Goal: Task Accomplishment & Management: Complete application form

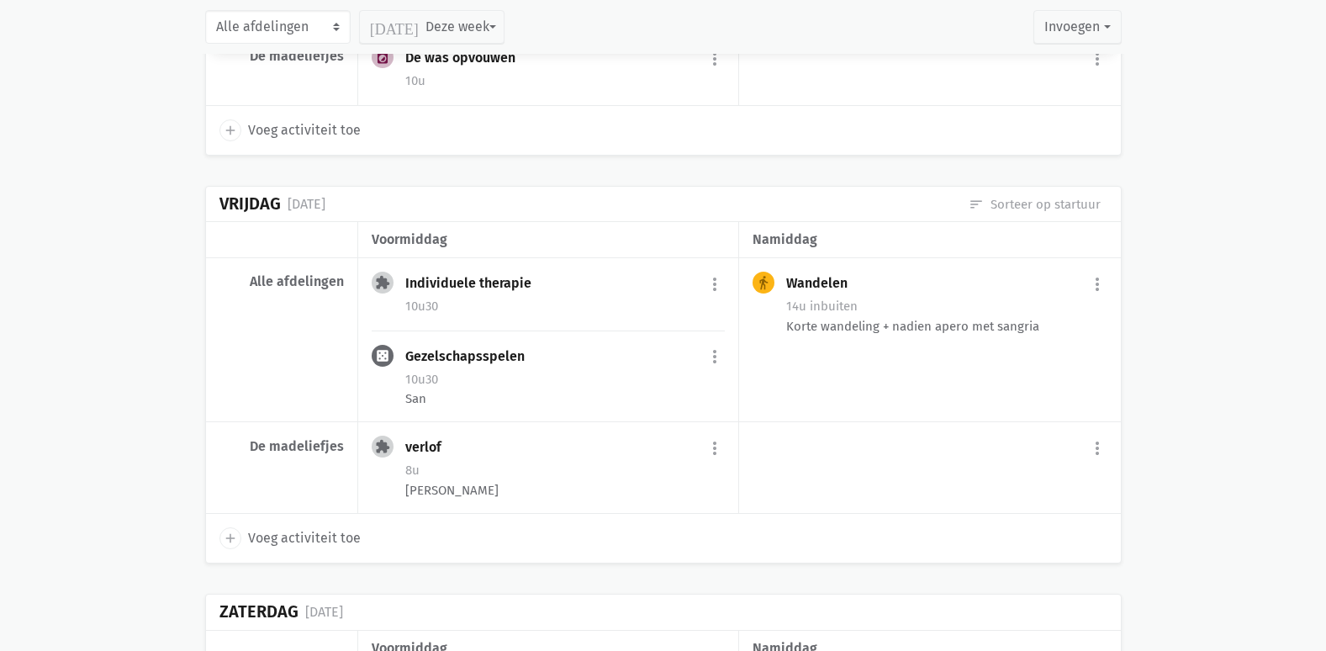
scroll to position [1717, 0]
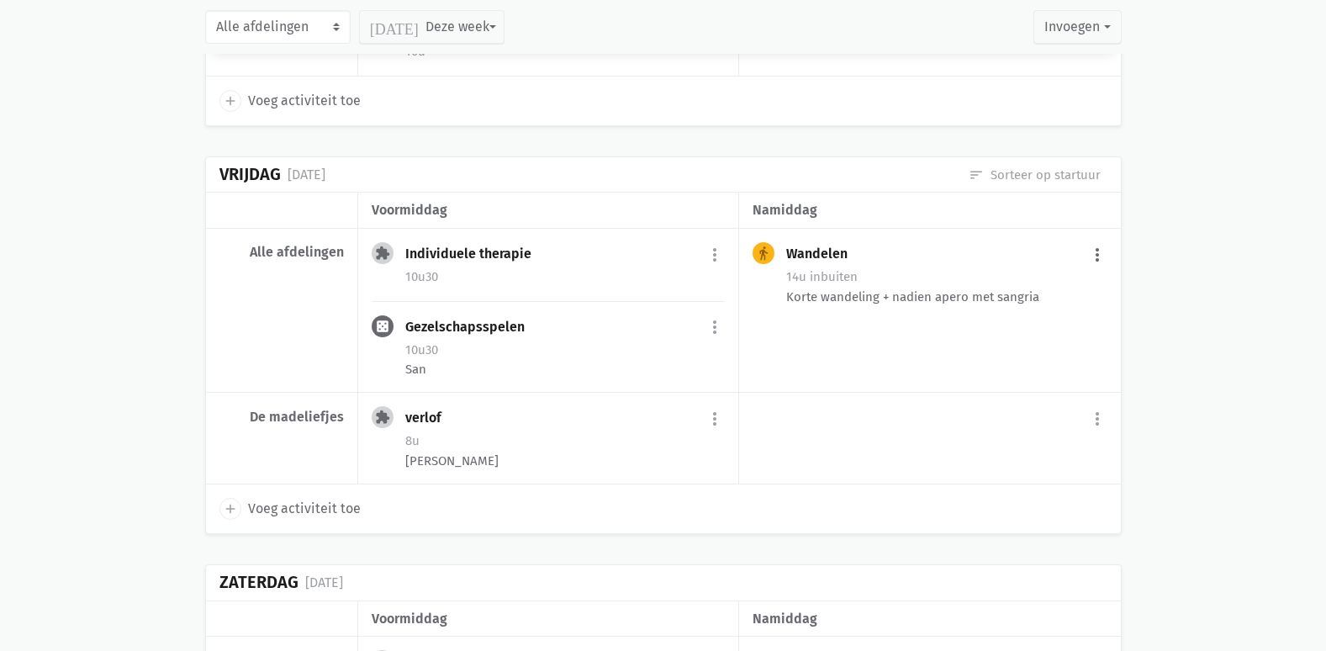
click at [1087, 246] on button "more_vert" at bounding box center [1097, 255] width 20 height 32
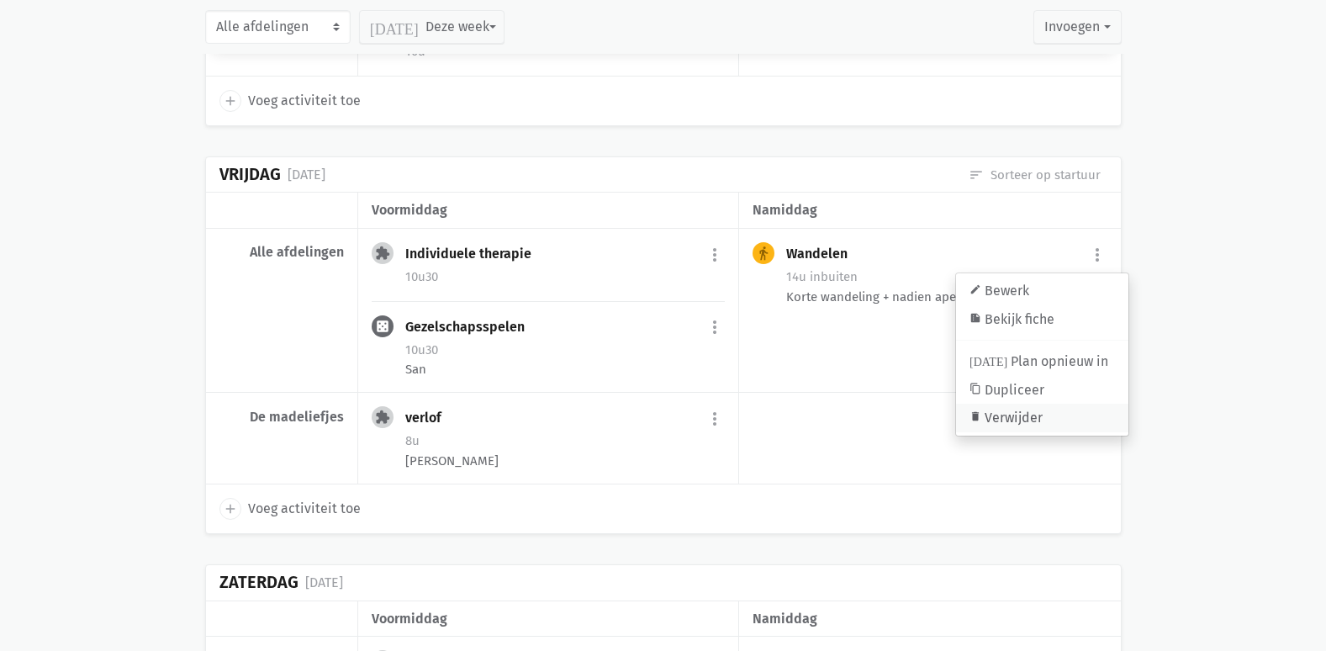
click at [1005, 413] on link "delete Verwijder" at bounding box center [1042, 418] width 172 height 29
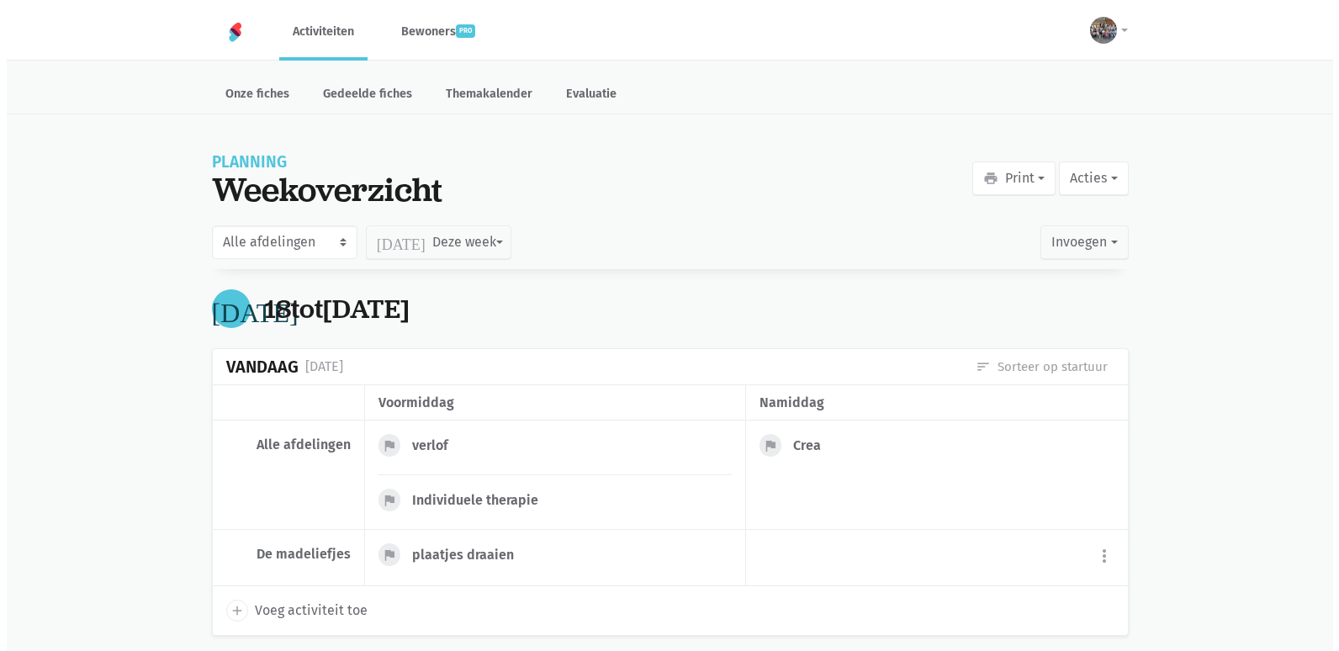
scroll to position [1698, 0]
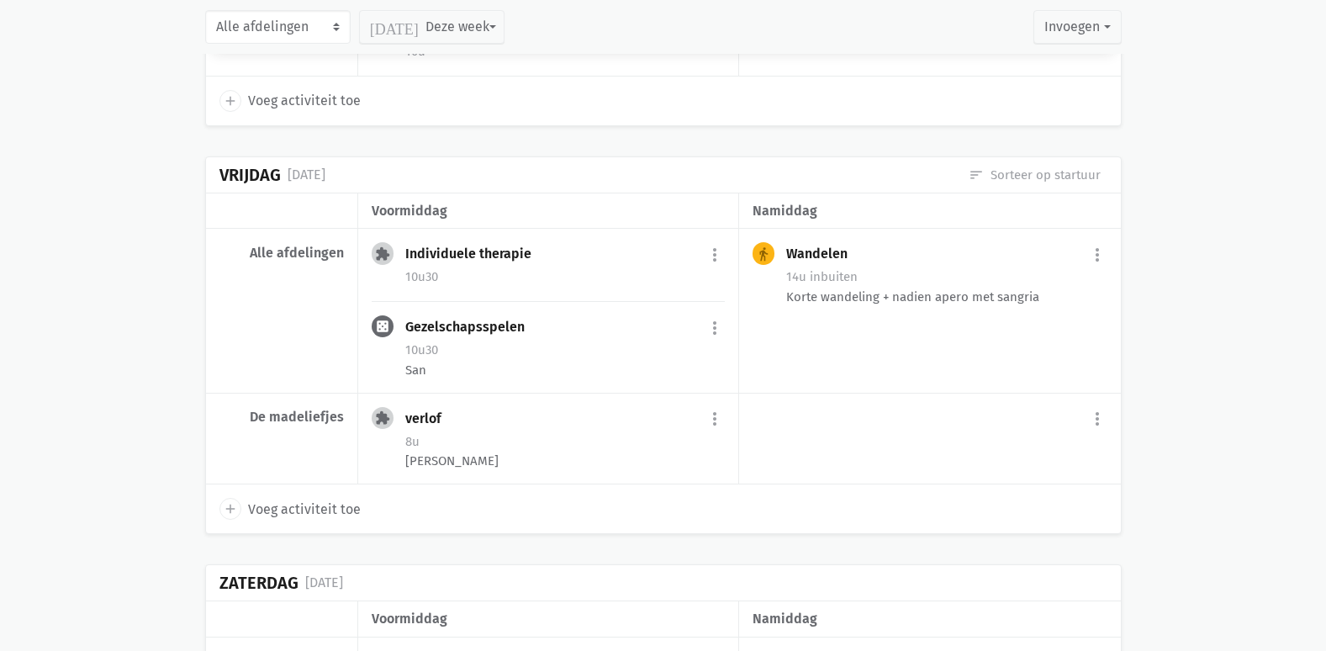
click at [334, 508] on span "Voeg activiteit toe" at bounding box center [304, 510] width 113 height 22
select select "14:00"
select select "15:00"
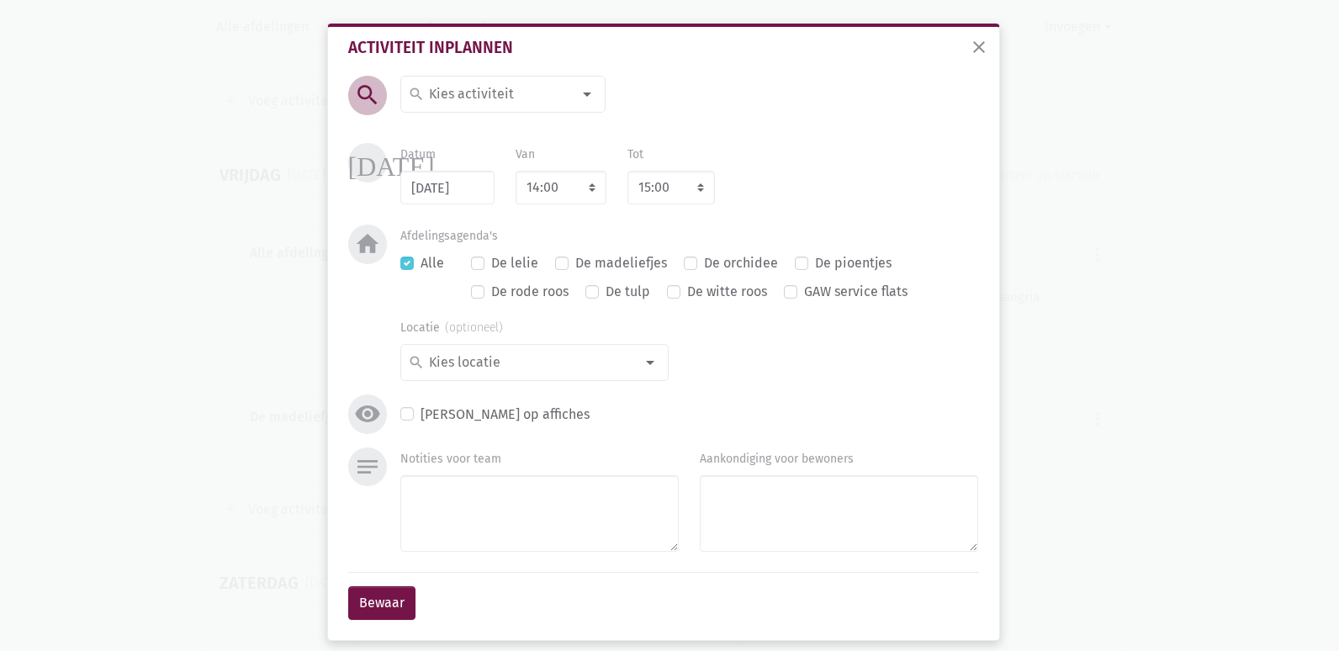
click at [507, 87] on input at bounding box center [498, 94] width 145 height 22
type input "misvi"
click at [482, 130] on label "misviering" at bounding box center [460, 128] width 64 height 22
click at [570, 188] on select "7:00 7:15 7:30 7:45 8:00 8:15 8:30 8:45 9:00 9:15 9:30 9:45 10:00 10:15 10:30 1…" at bounding box center [561, 188] width 91 height 34
select select "15:00"
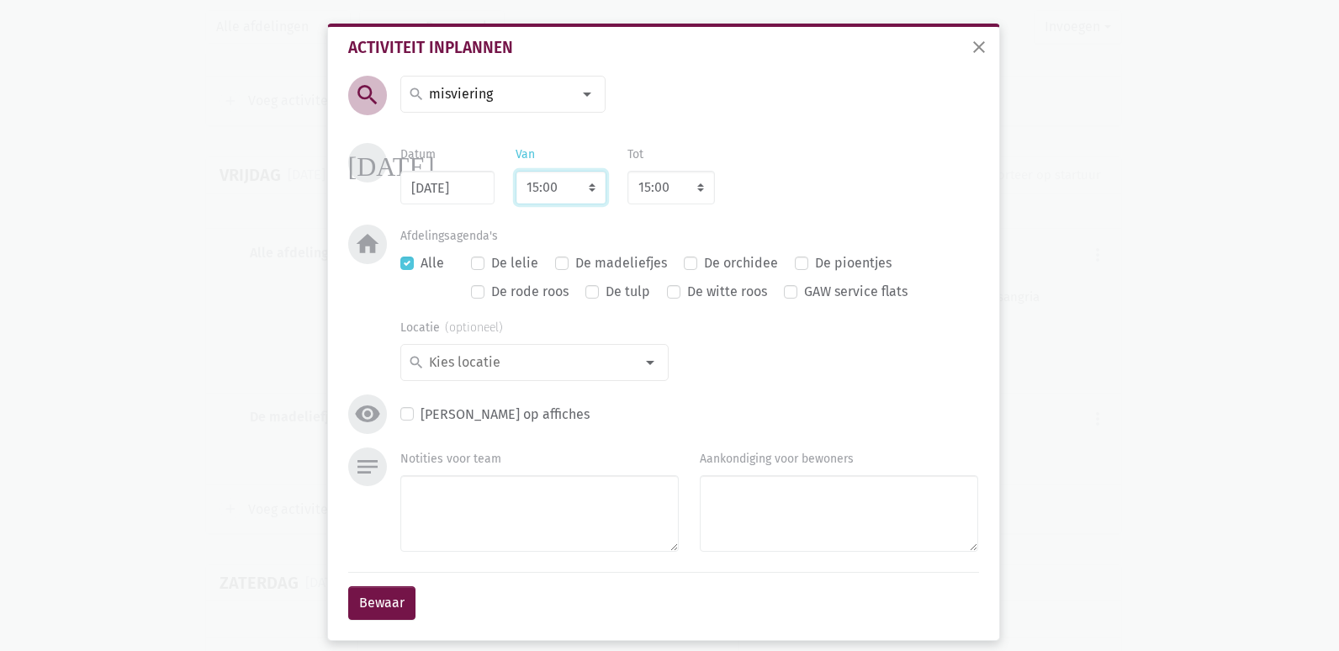
click at [516, 171] on select "7:00 7:15 7:30 7:45 8:00 8:15 8:30 8:45 9:00 9:15 9:30 9:45 10:00 10:15 10:30 1…" at bounding box center [561, 188] width 91 height 34
select select "16:00"
click at [767, 174] on div "Datum 22/08/2025 Van 7:00 7:15 7:30 7:45 8:00 8:15 8:30 8:45 9:00 9:15 9:30 9:4…" at bounding box center [689, 173] width 599 height 61
click at [752, 197] on div "Datum 22/08/2025 Van 7:00 7:15 7:30 7:45 8:00 8:15 8:30 8:45 9:00 9:15 9:30 9:4…" at bounding box center [689, 173] width 599 height 61
drag, startPoint x: 513, startPoint y: 523, endPoint x: 524, endPoint y: 518, distance: 12.0
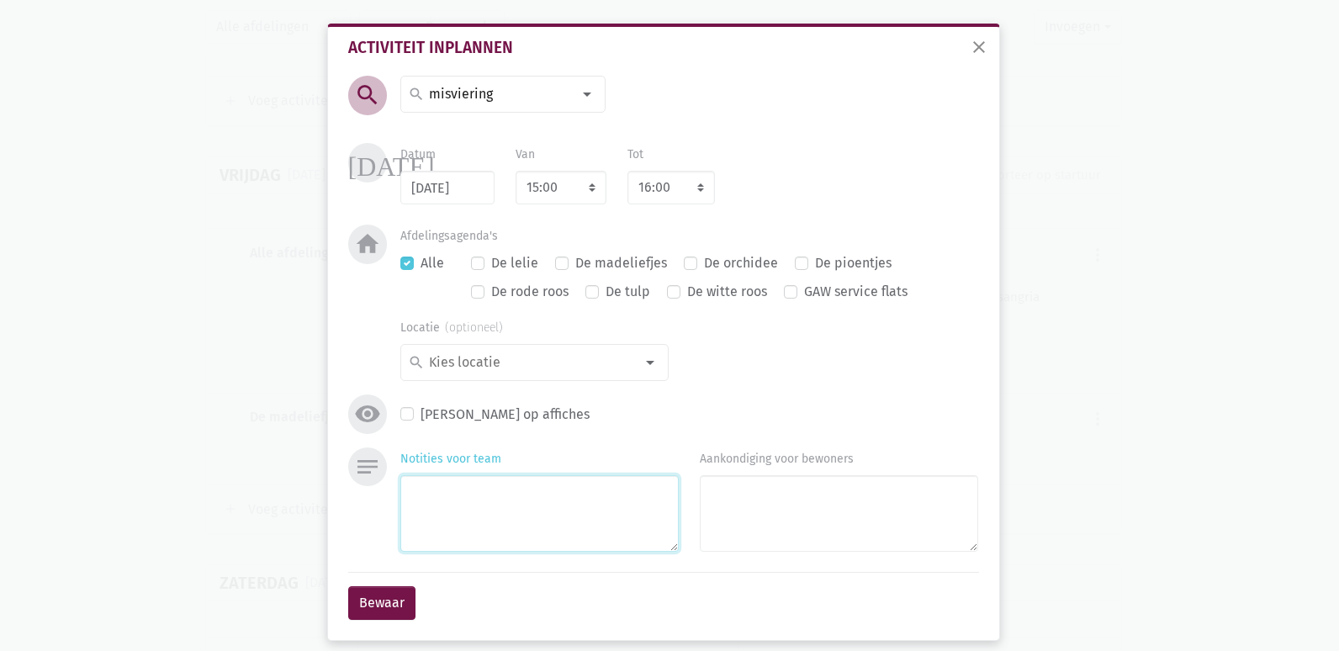
click at [518, 521] on textarea "Notities voor team" at bounding box center [539, 513] width 278 height 77
type textarea "San en Lies"
click at [363, 611] on button "Bewaar" at bounding box center [381, 603] width 67 height 34
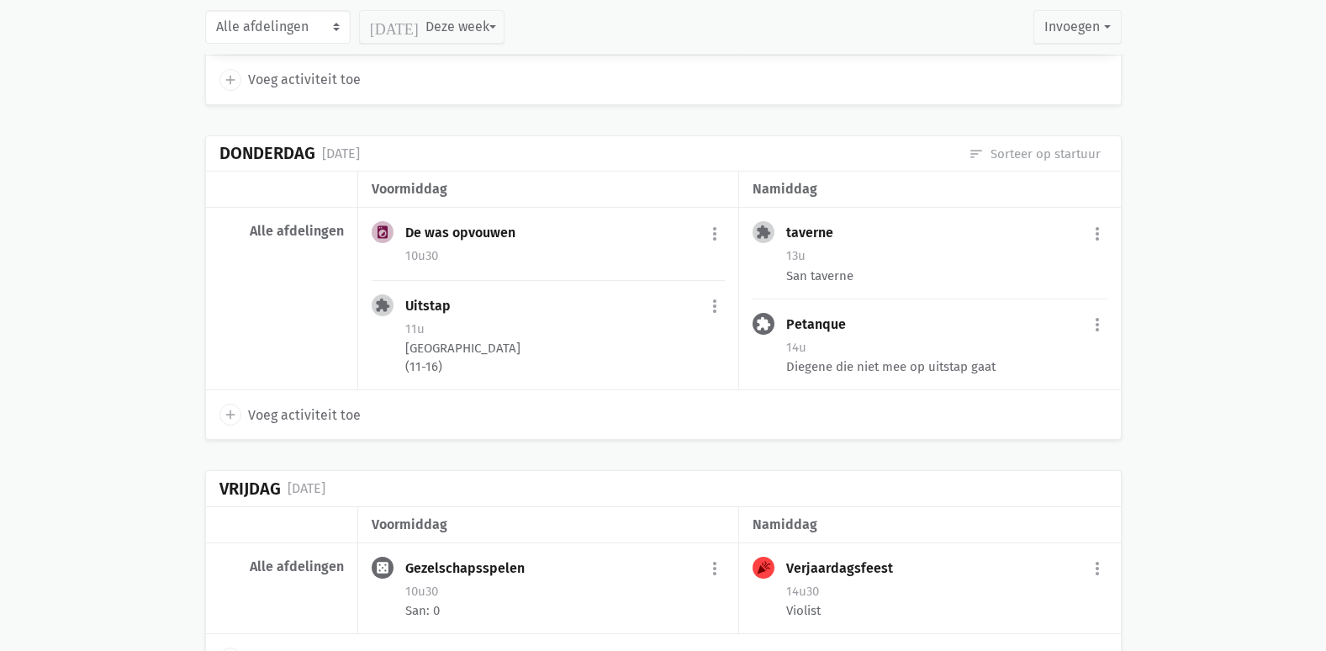
scroll to position [3483, 0]
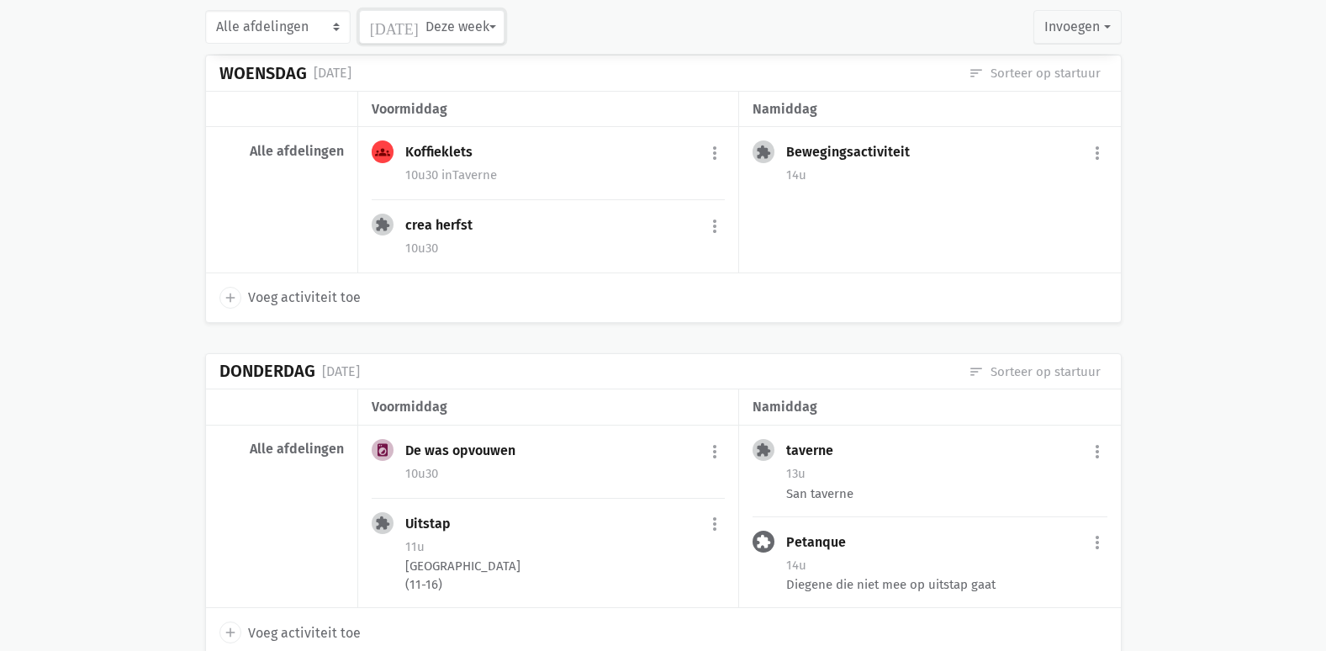
click at [438, 30] on button "today Deze week" at bounding box center [431, 27] width 145 height 34
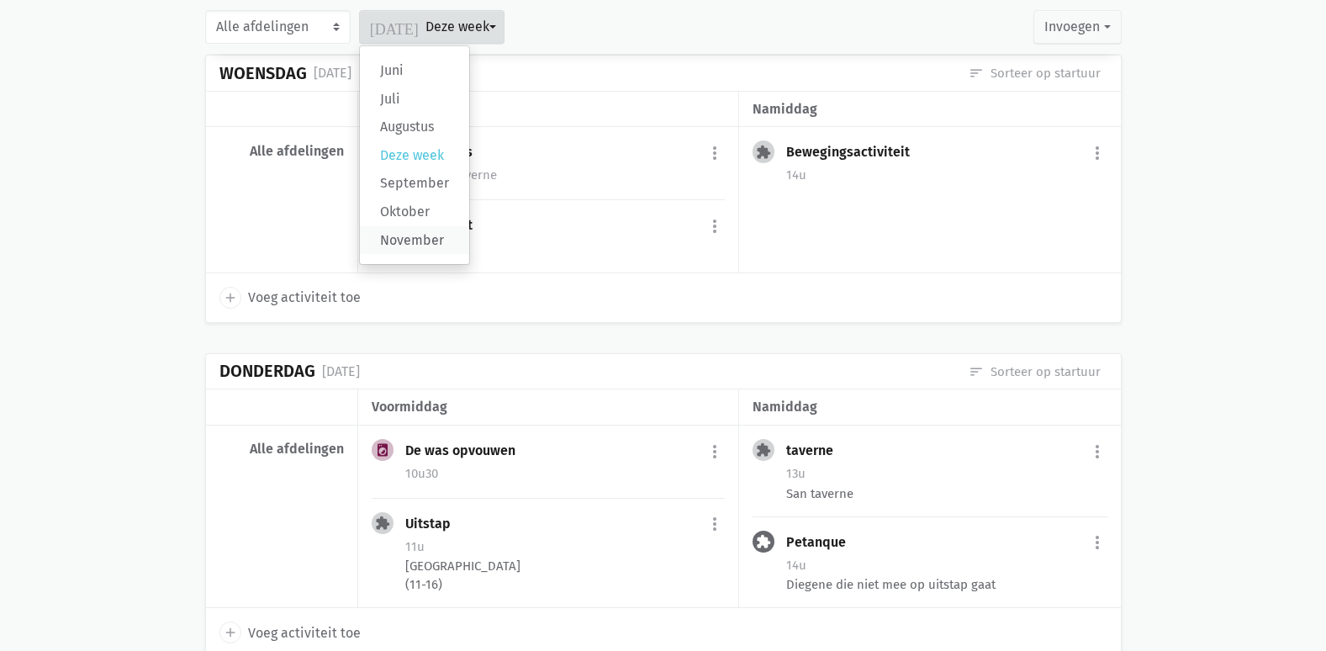
click at [415, 247] on label "November" at bounding box center [414, 240] width 109 height 29
click at [0, 0] on input "November" at bounding box center [0, 0] width 0 height 0
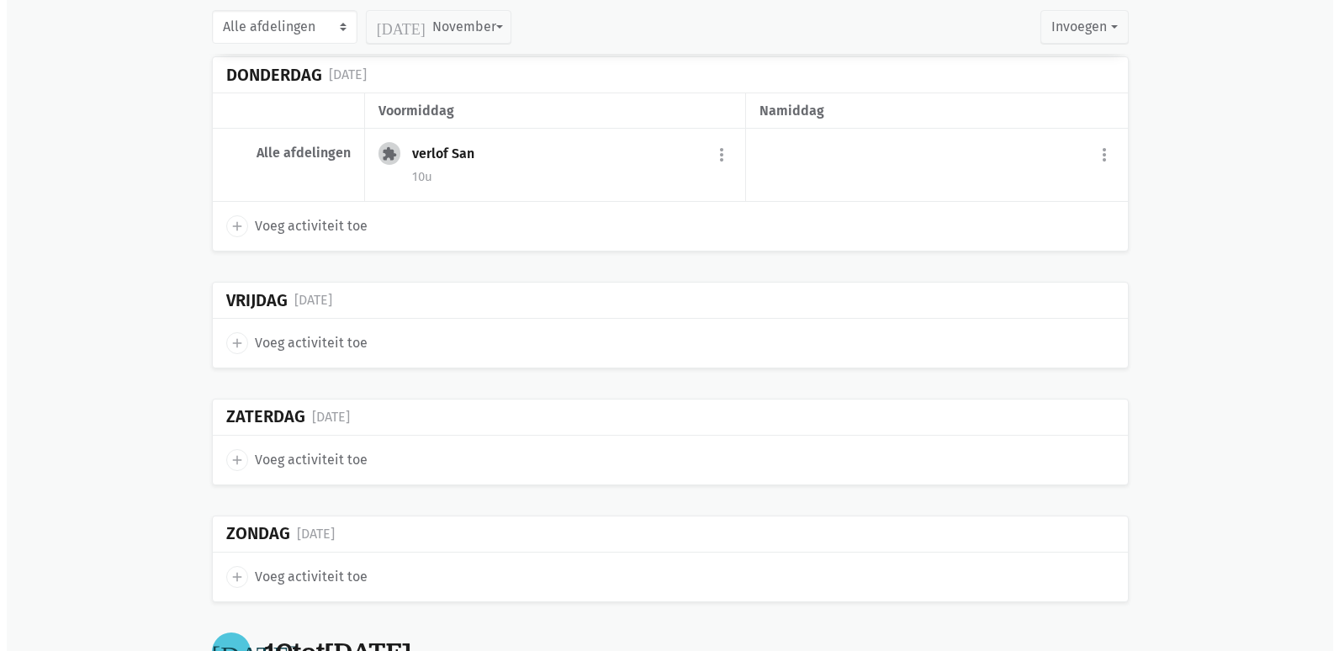
scroll to position [1598, 0]
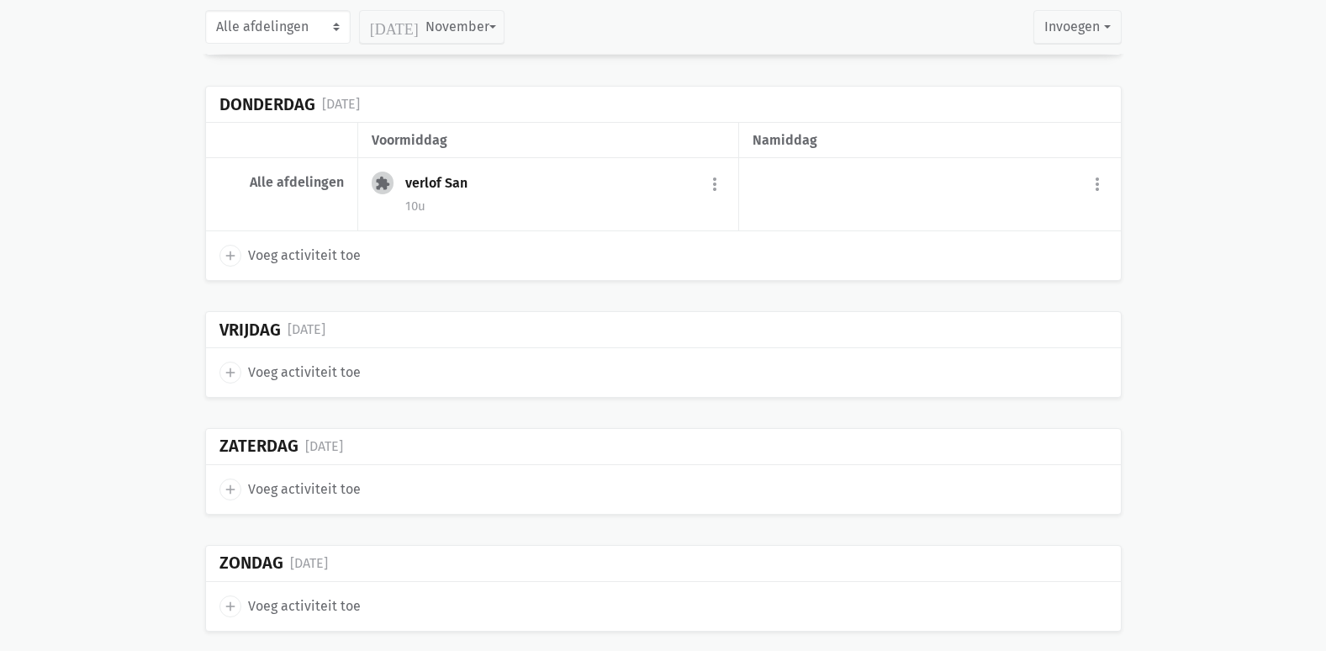
click at [322, 376] on span "Voeg activiteit toe" at bounding box center [304, 373] width 113 height 22
select select "14:00"
select select "15:00"
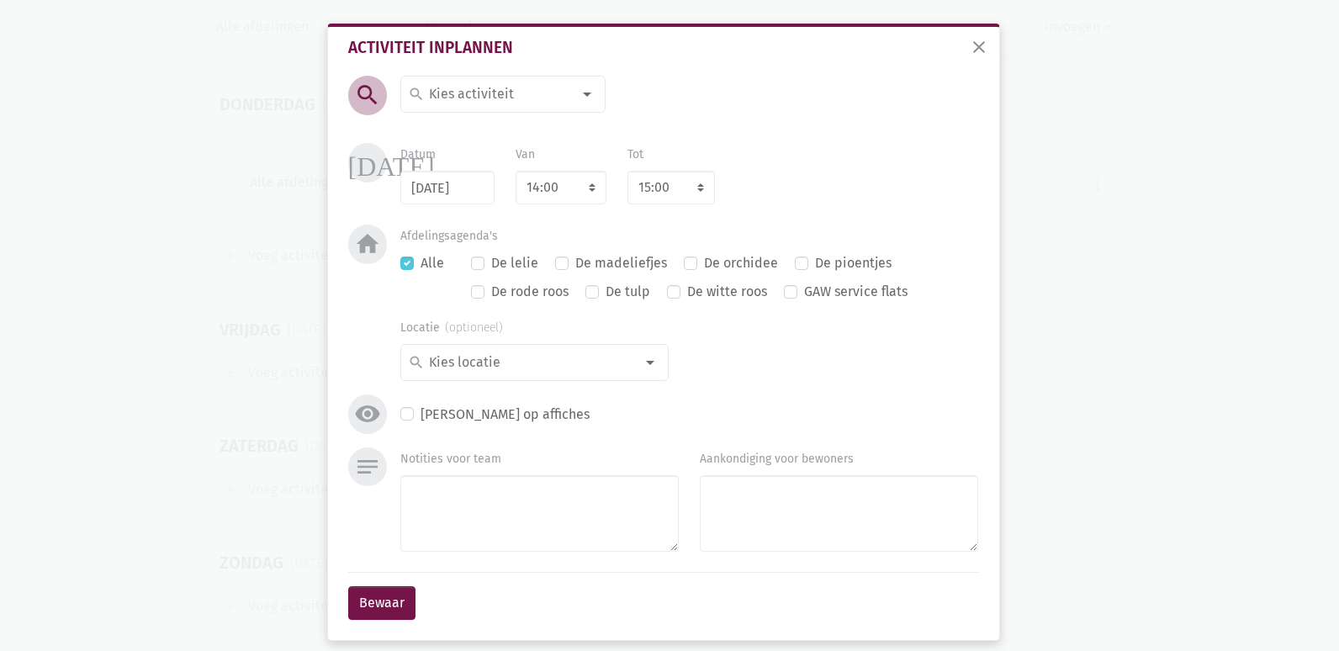
click at [534, 91] on input at bounding box center [498, 94] width 145 height 22
type input "misvi"
click at [497, 124] on span "misviering" at bounding box center [515, 128] width 215 height 22
click at [571, 194] on select "7:00 7:15 7:30 7:45 8:00 8:15 8:30 8:45 9:00 9:15 9:30 9:45 10:00 10:15 10:30 1…" at bounding box center [561, 188] width 91 height 34
select select "11:00"
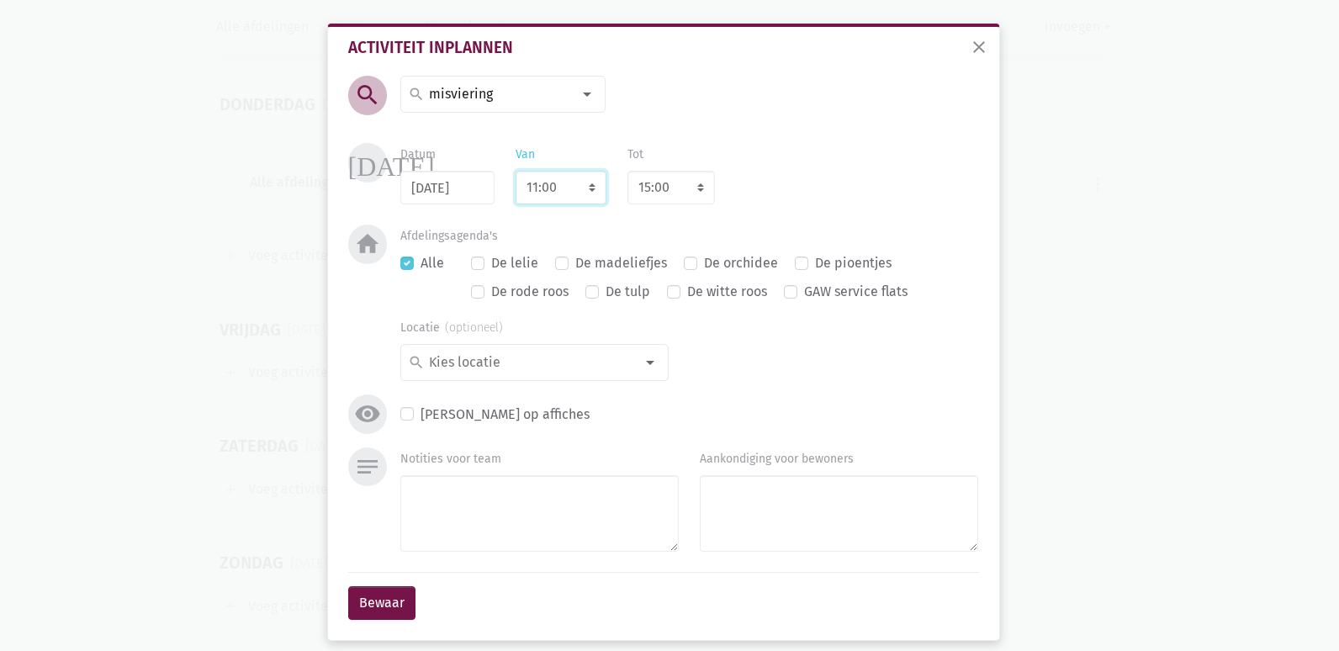
click at [516, 171] on select "7:00 7:15 7:30 7:45 8:00 8:15 8:30 8:45 9:00 9:15 9:30 9:45 10:00 10:15 10:30 1…" at bounding box center [561, 188] width 91 height 34
select select "12:00"
click at [542, 185] on select "7:00 7:15 7:30 7:45 8:00 8:15 8:30 8:45 9:00 9:15 9:30 9:45 10:00 10:15 10:30 1…" at bounding box center [561, 188] width 91 height 34
select select "15:00"
click at [516, 171] on select "7:00 7:15 7:30 7:45 8:00 8:15 8:30 8:45 9:00 9:15 9:30 9:45 10:00 10:15 10:30 1…" at bounding box center [561, 188] width 91 height 34
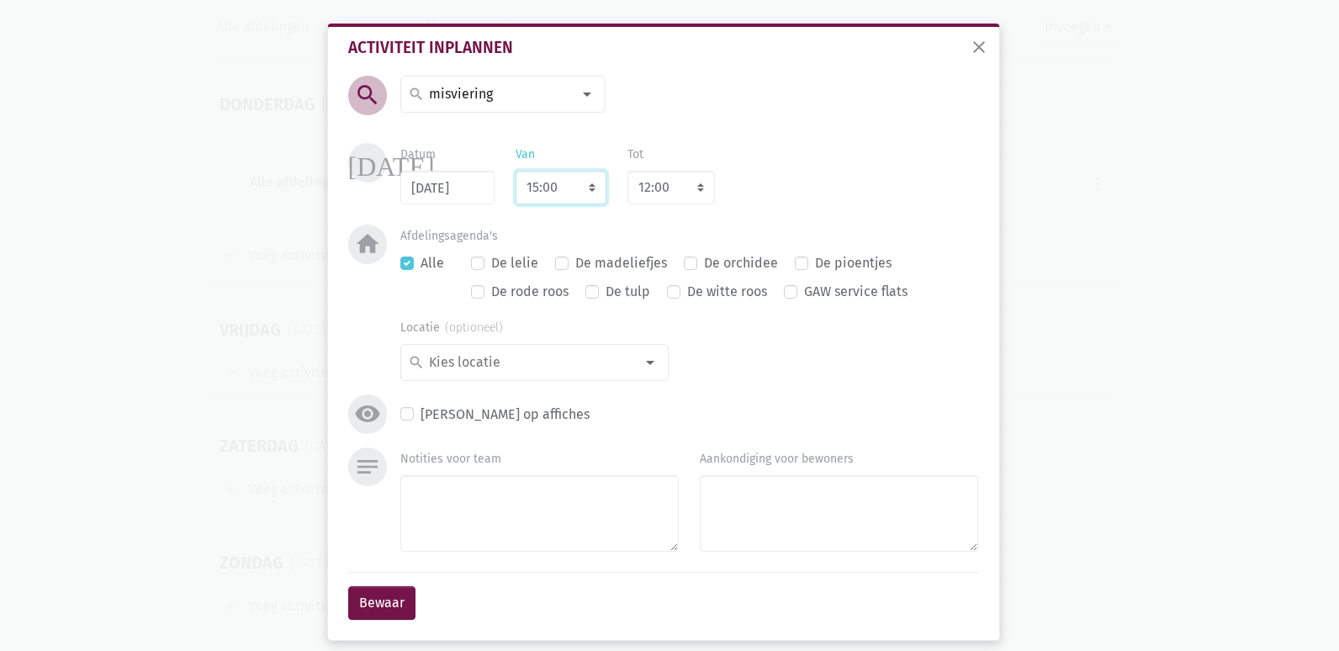
select select "16:00"
click at [805, 181] on div "Datum 07/11/2025 Van 7:00 7:15 7:30 7:45 8:00 8:15 8:30 8:45 9:00 9:15 9:30 9:4…" at bounding box center [689, 173] width 599 height 61
click at [383, 599] on button "Bewaar" at bounding box center [381, 603] width 67 height 34
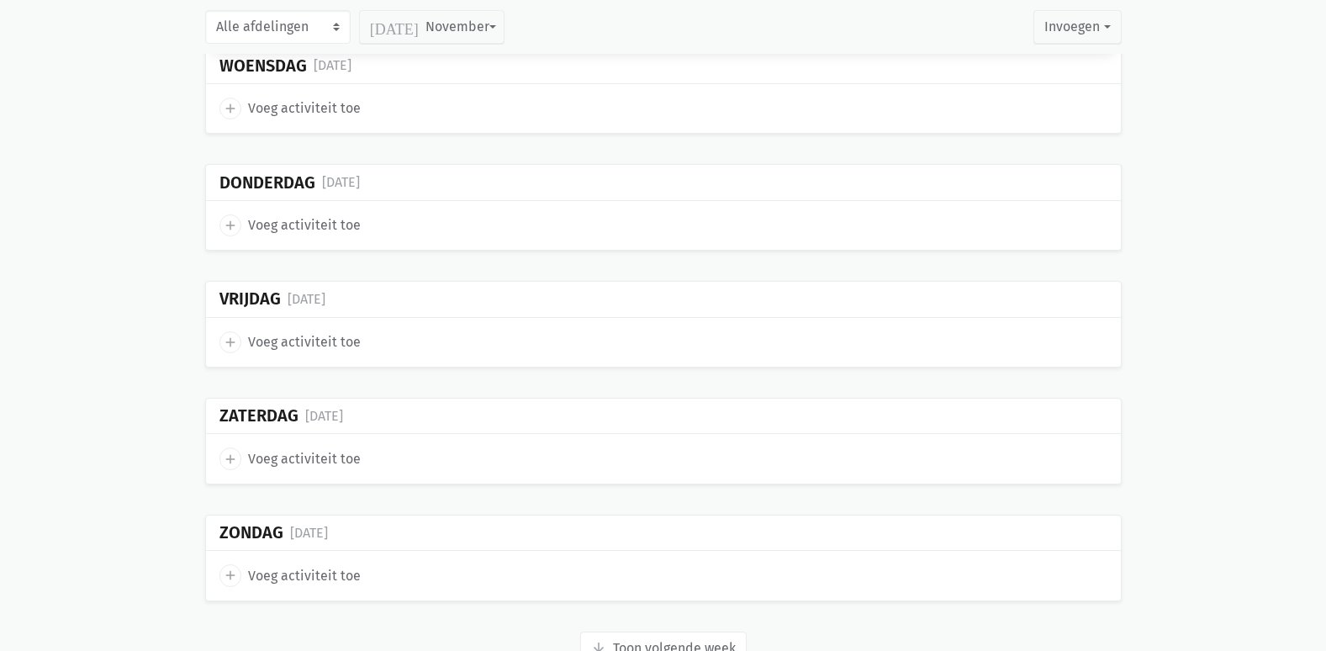
scroll to position [4459, 0]
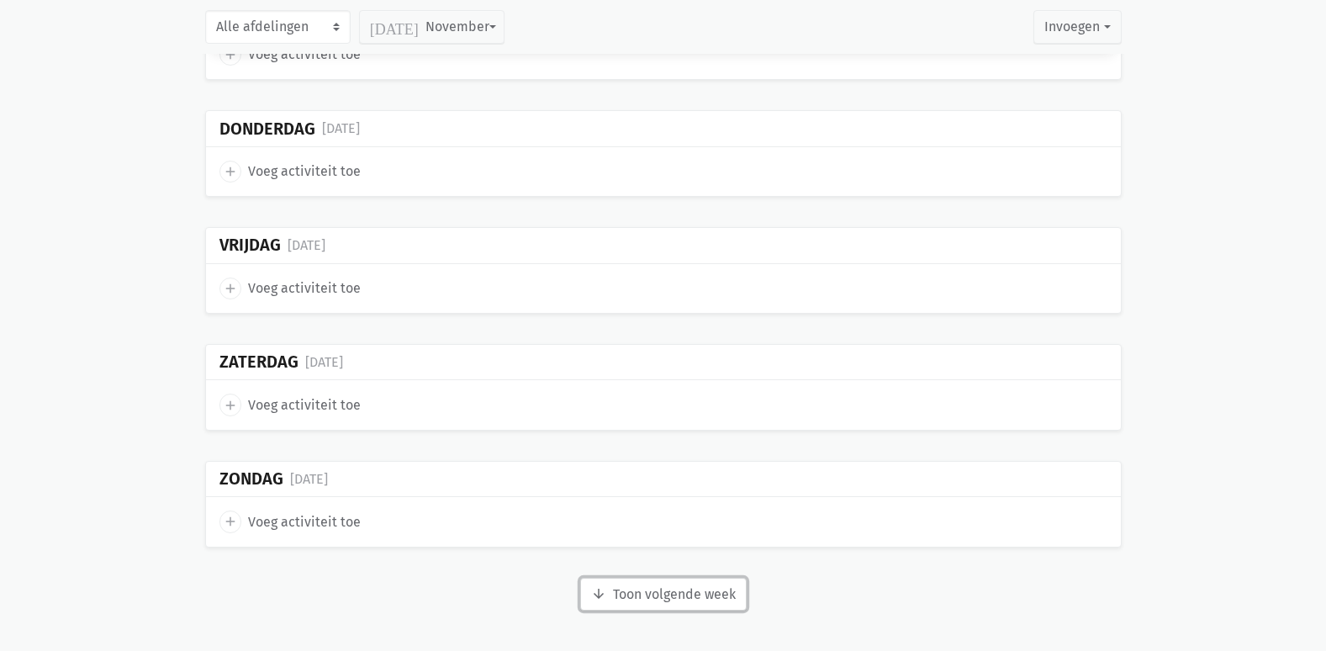
click at [690, 590] on button "arrow_downward Week wordt geladen Toon volgende week" at bounding box center [663, 595] width 167 height 34
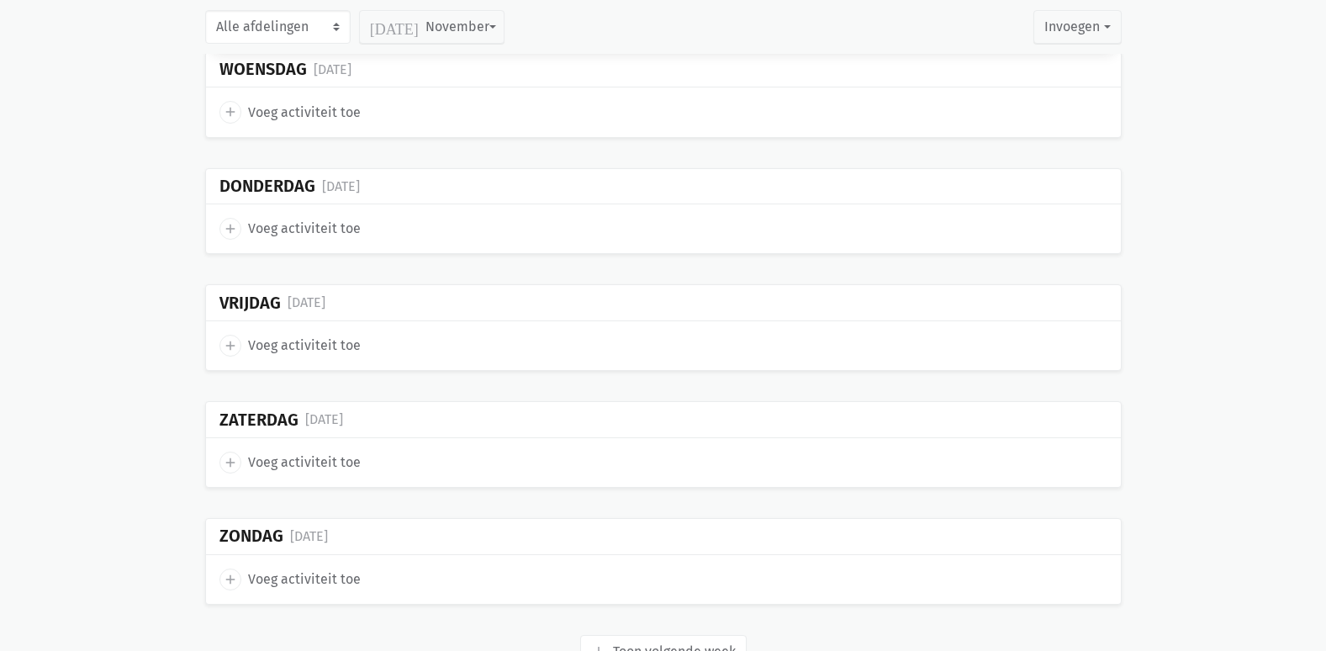
scroll to position [5335, 0]
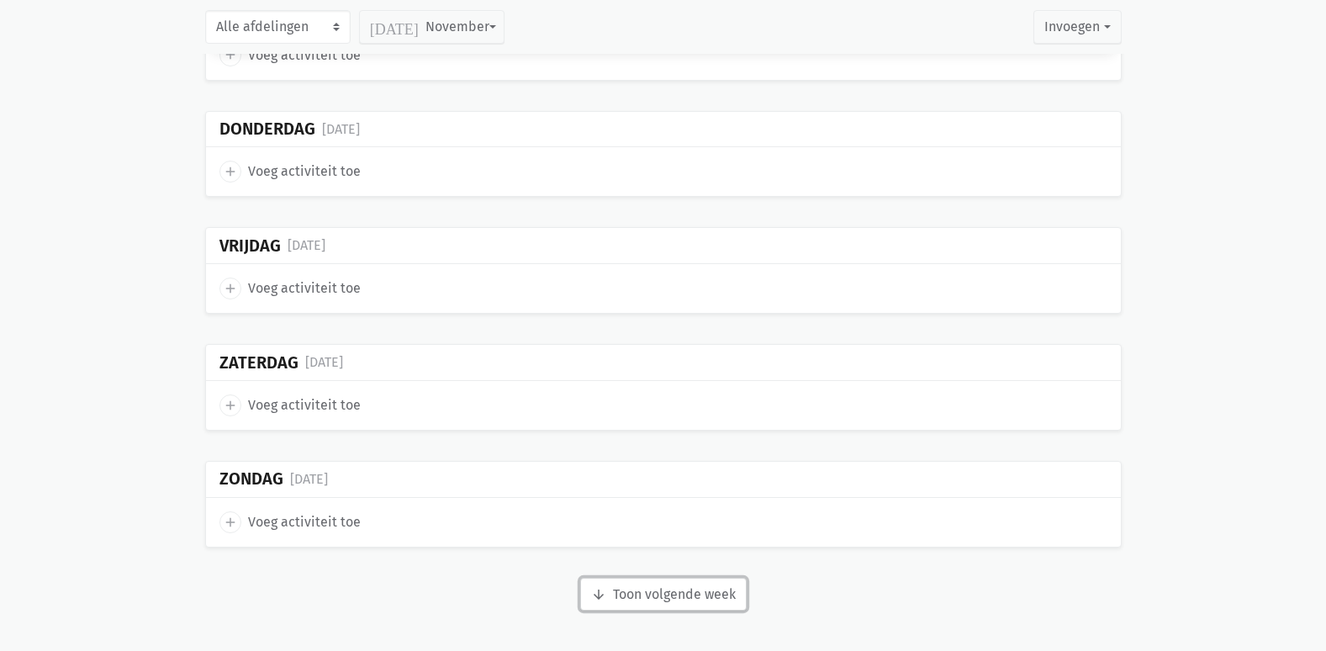
click at [690, 596] on button "arrow_downward Week wordt geladen Toon volgende week" at bounding box center [663, 595] width 167 height 34
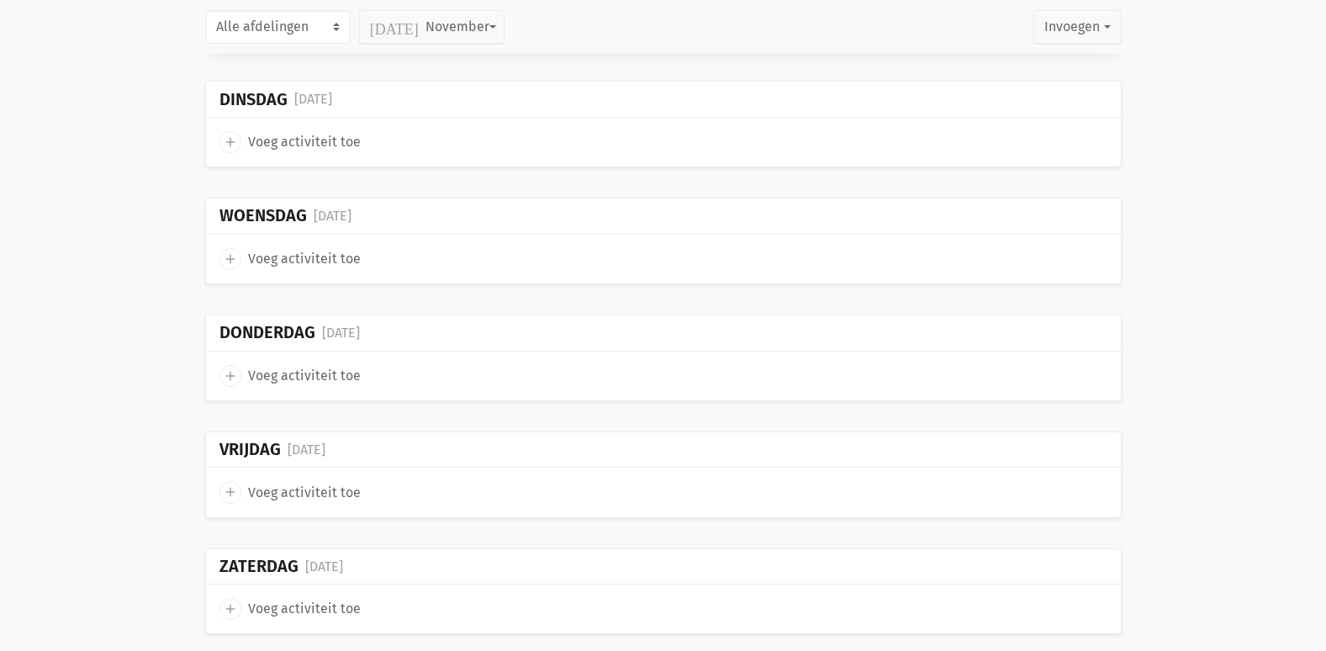
scroll to position [6213, 0]
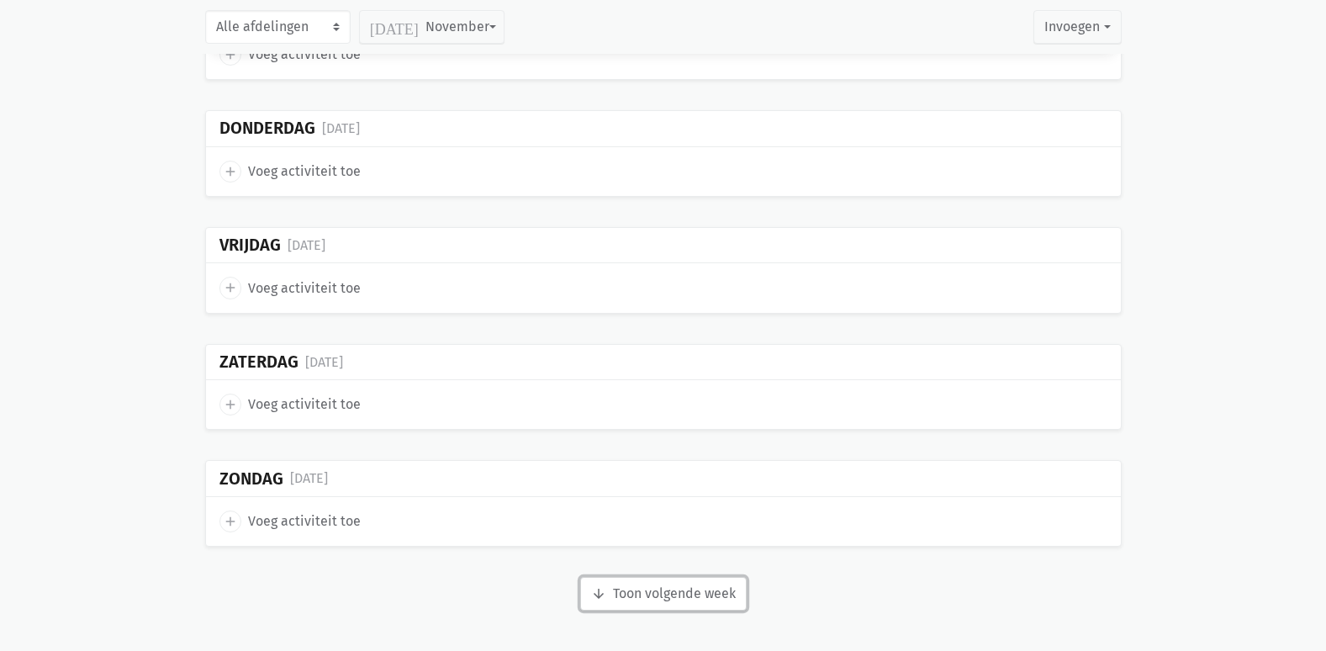
click at [681, 595] on button "arrow_downward Week wordt geladen Toon volgende week" at bounding box center [663, 594] width 167 height 34
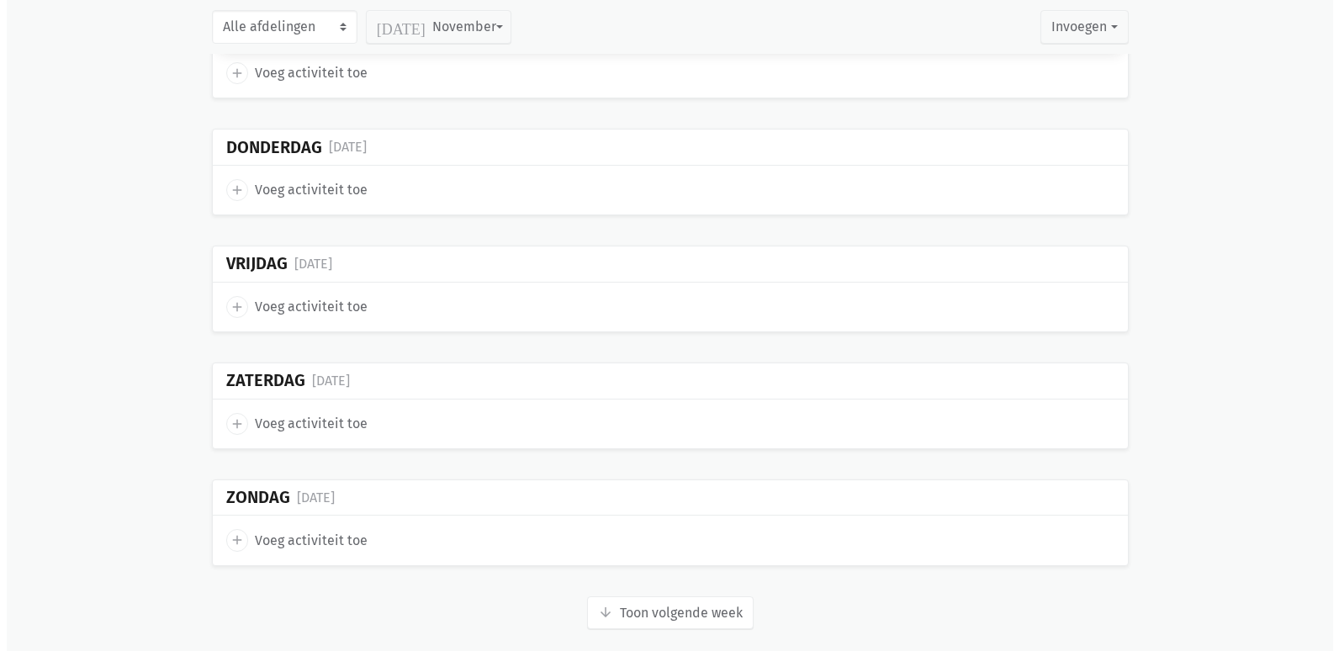
scroll to position [7089, 0]
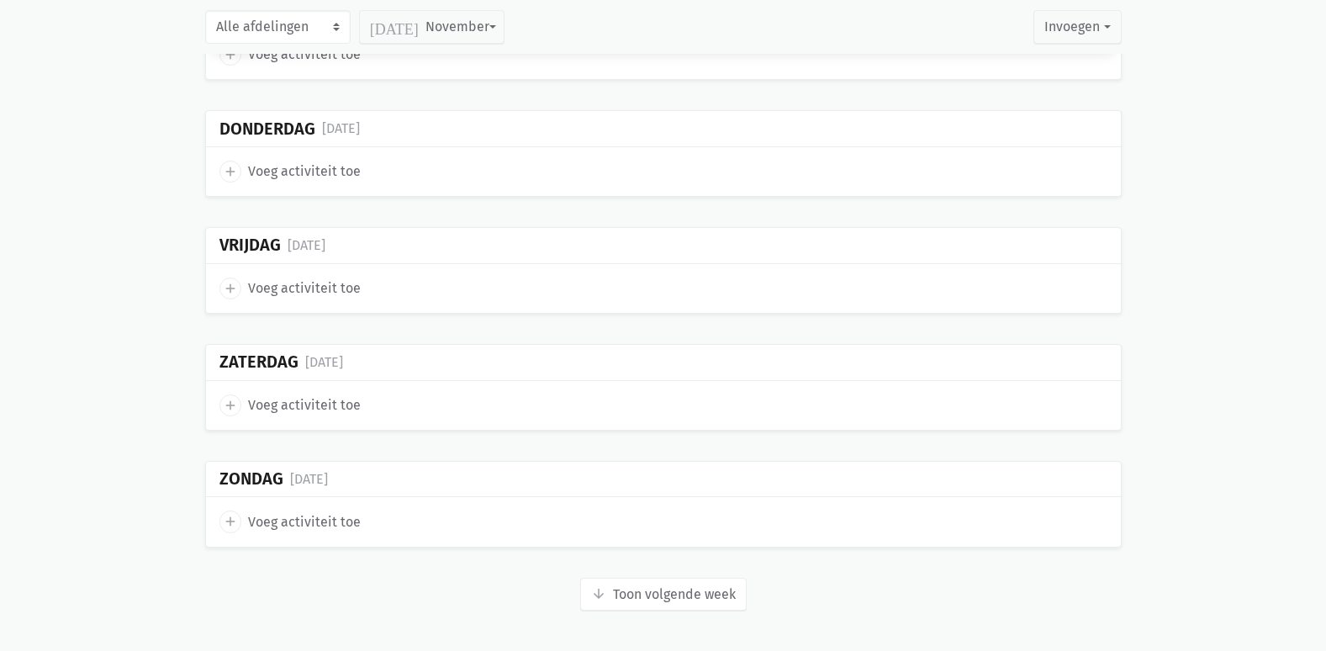
click at [347, 285] on span "Voeg activiteit toe" at bounding box center [304, 289] width 113 height 22
select select "14:00"
select select "15:00"
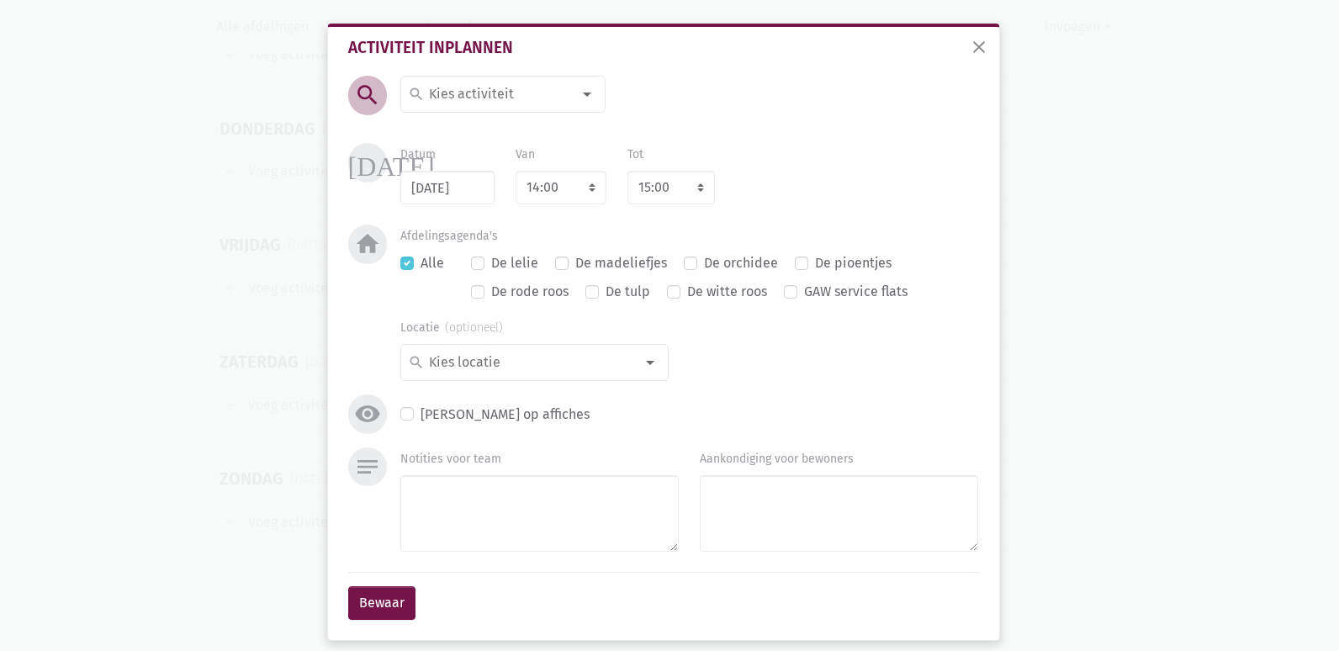
click at [511, 57] on div "Activiteit inplannen search search 1 april 2de handswinkel Actua administratie …" at bounding box center [664, 330] width 658 height 606
drag, startPoint x: 511, startPoint y: 57, endPoint x: 500, endPoint y: 90, distance: 34.8
click at [500, 90] on input at bounding box center [498, 94] width 145 height 22
type input "misvi"
click at [479, 120] on label "misviering" at bounding box center [460, 128] width 64 height 22
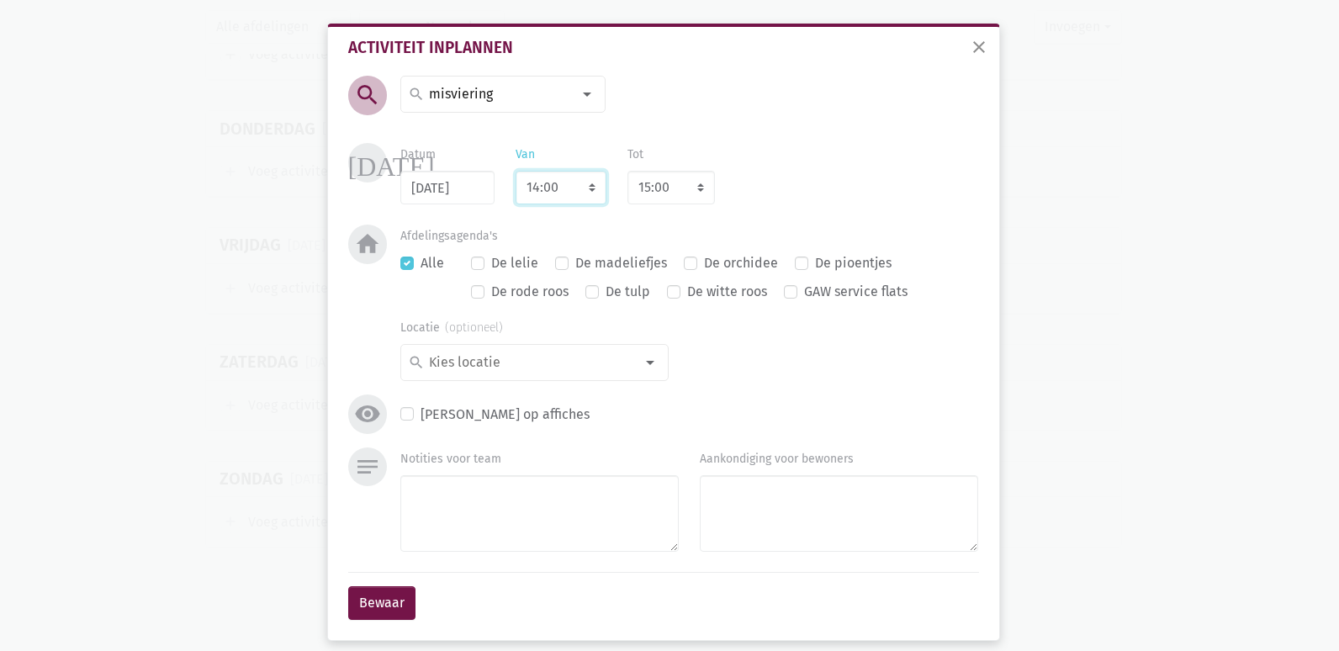
click at [558, 188] on select "7:00 7:15 7:30 7:45 8:00 8:15 8:30 8:45 9:00 9:15 9:30 9:45 10:00 10:15 10:30 1…" at bounding box center [561, 188] width 91 height 34
select select "15:00"
click at [516, 171] on select "7:00 7:15 7:30 7:45 8:00 8:15 8:30 8:45 9:00 9:15 9:30 9:45 10:00 10:15 10:30 1…" at bounding box center [561, 188] width 91 height 34
select select "16:00"
click at [727, 201] on div "Datum 19/12/2025 Van 7:00 7:15 7:30 7:45 8:00 8:15 8:30 8:45 9:00 9:15 9:30 9:4…" at bounding box center [689, 173] width 599 height 61
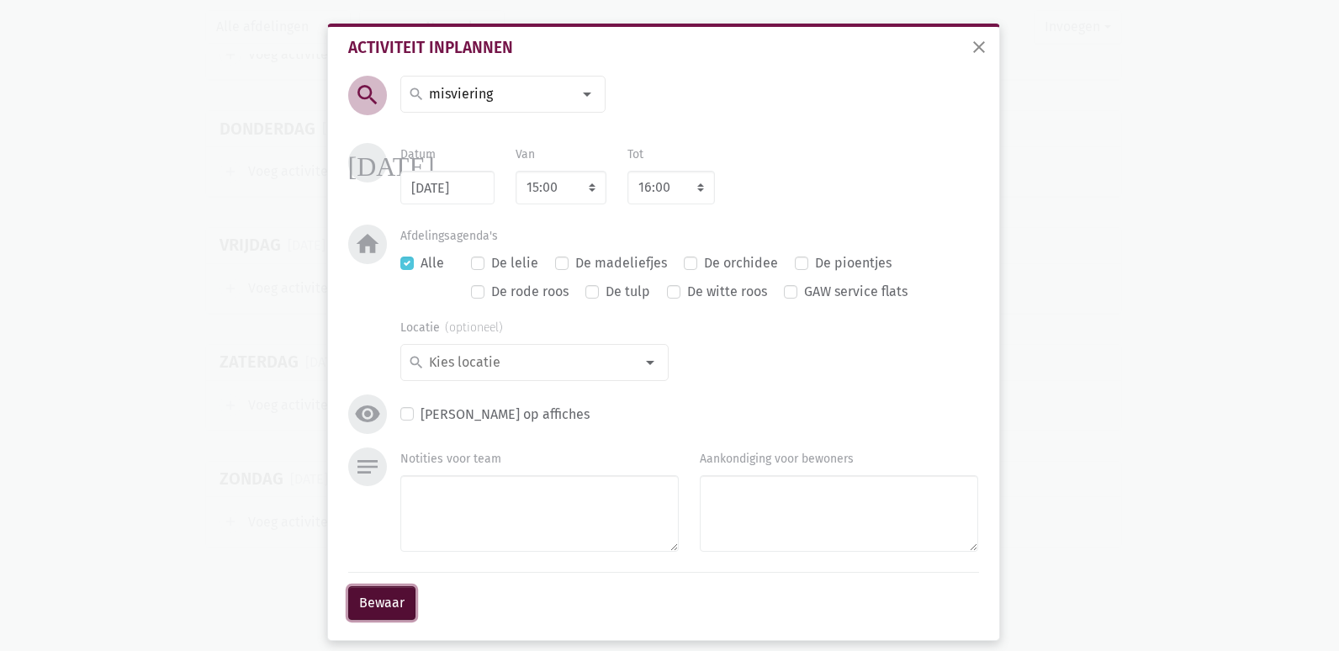
click at [373, 598] on button "Bewaar" at bounding box center [381, 603] width 67 height 34
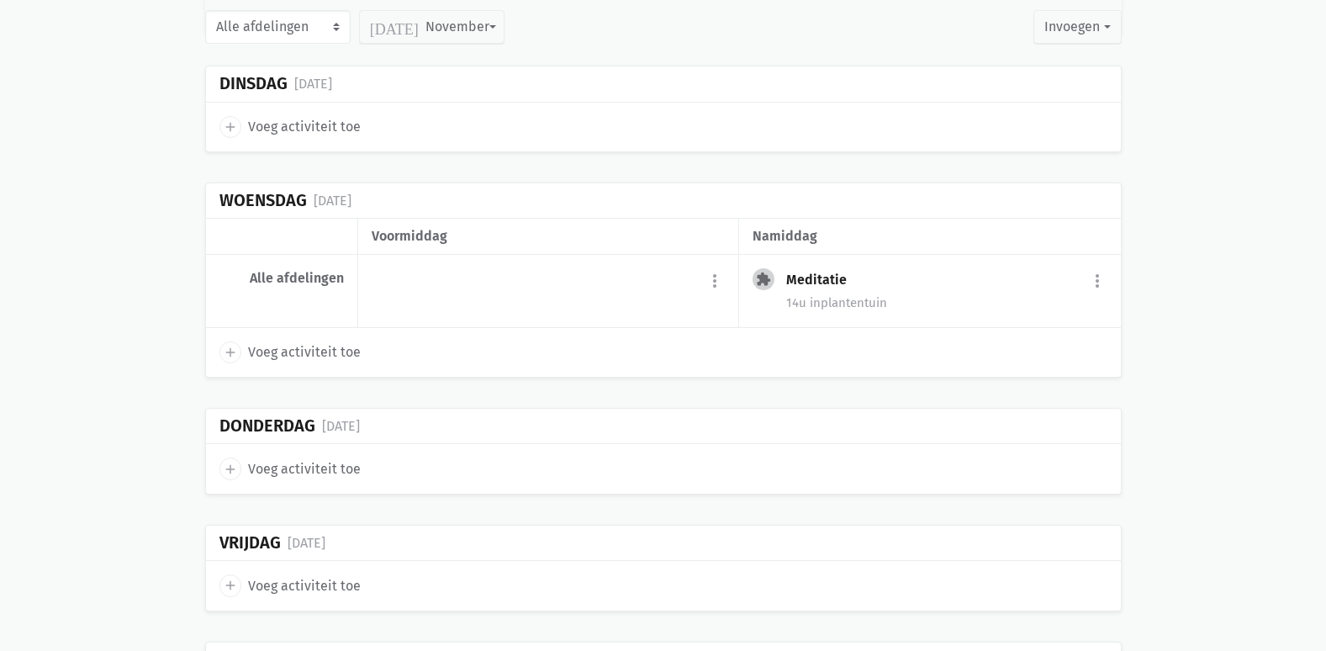
scroll to position [0, 0]
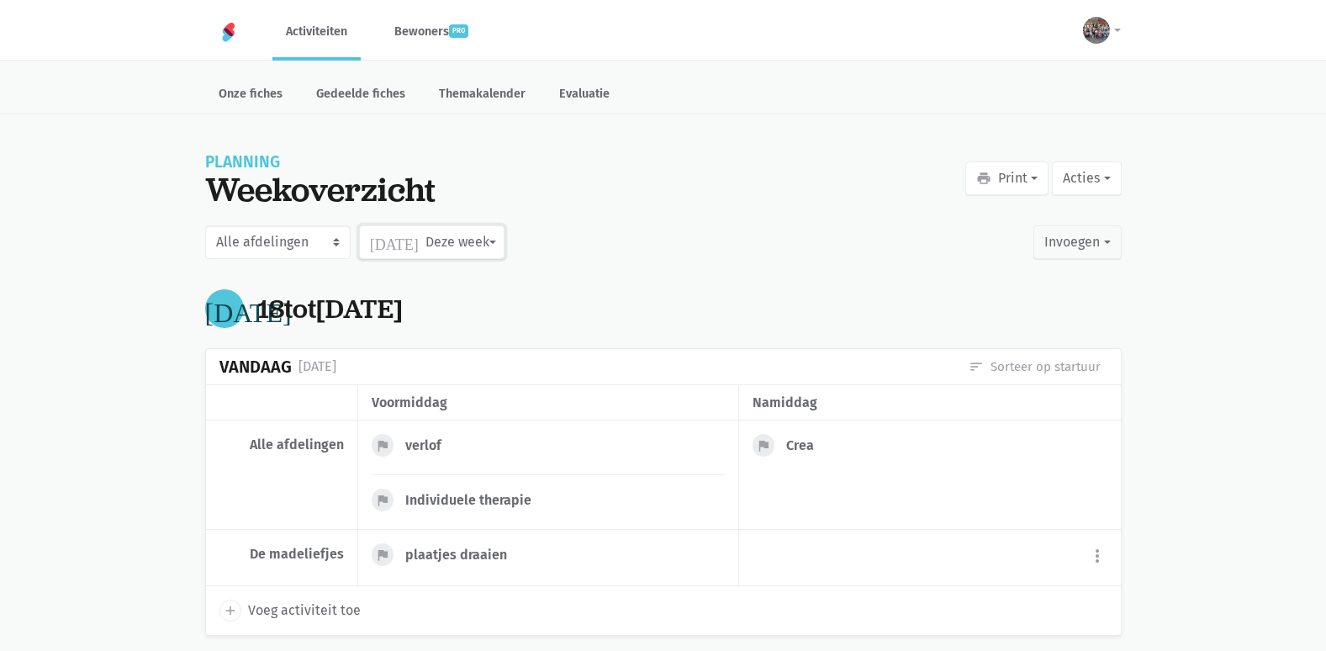
drag, startPoint x: 417, startPoint y: 229, endPoint x: 444, endPoint y: 248, distance: 33.1
click at [442, 248] on button "today Deze week" at bounding box center [431, 242] width 145 height 34
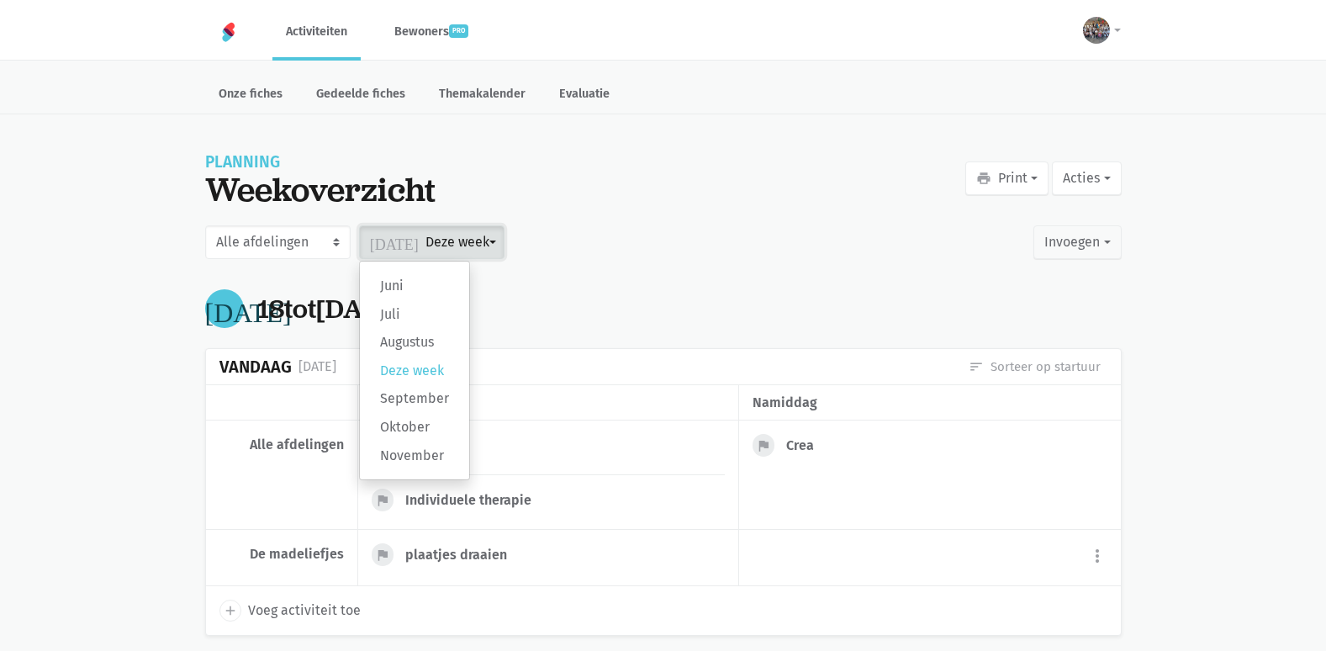
click at [444, 248] on button "today Deze week" at bounding box center [431, 242] width 145 height 34
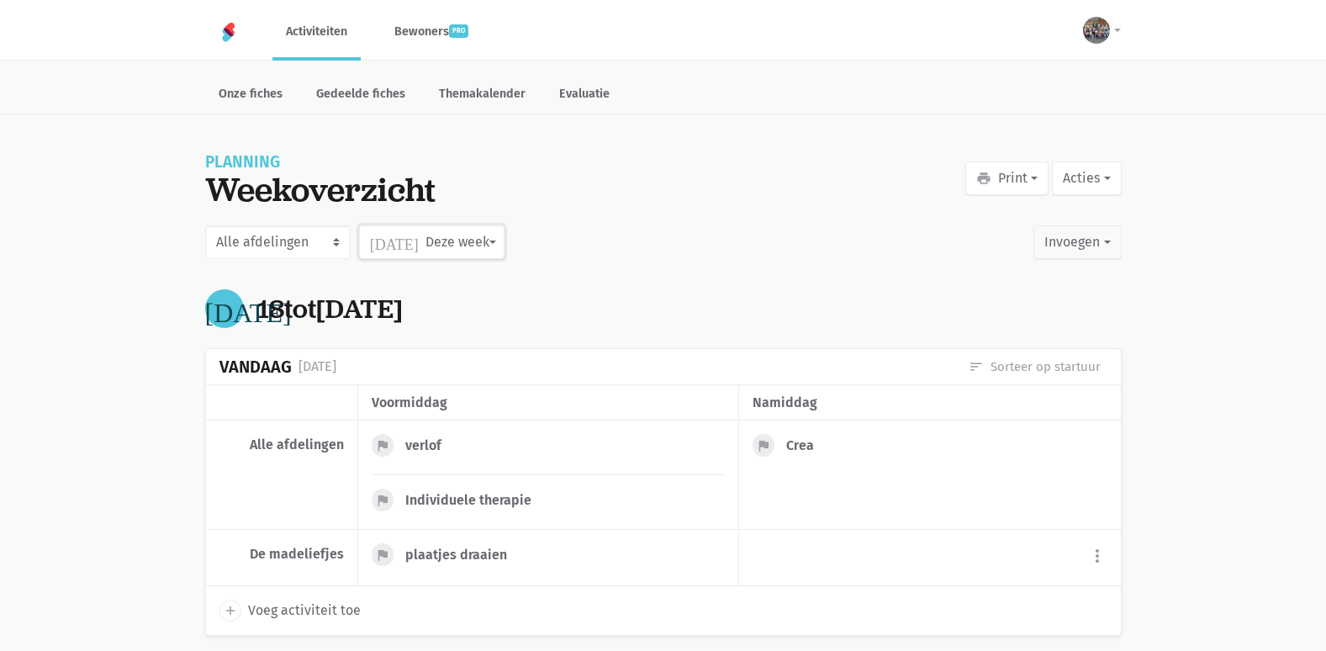
click at [446, 247] on button "today Deze week" at bounding box center [431, 242] width 145 height 34
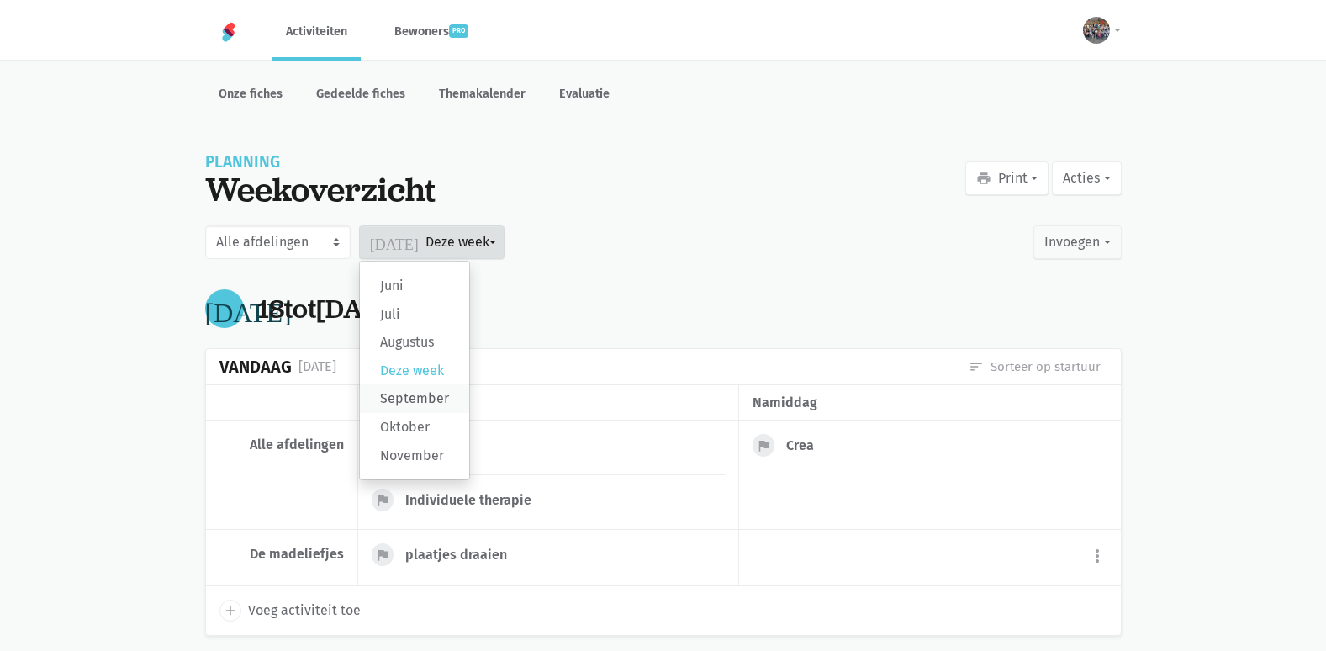
click at [426, 394] on label "September" at bounding box center [414, 398] width 109 height 29
click at [0, 0] on input "September" at bounding box center [0, 0] width 0 height 0
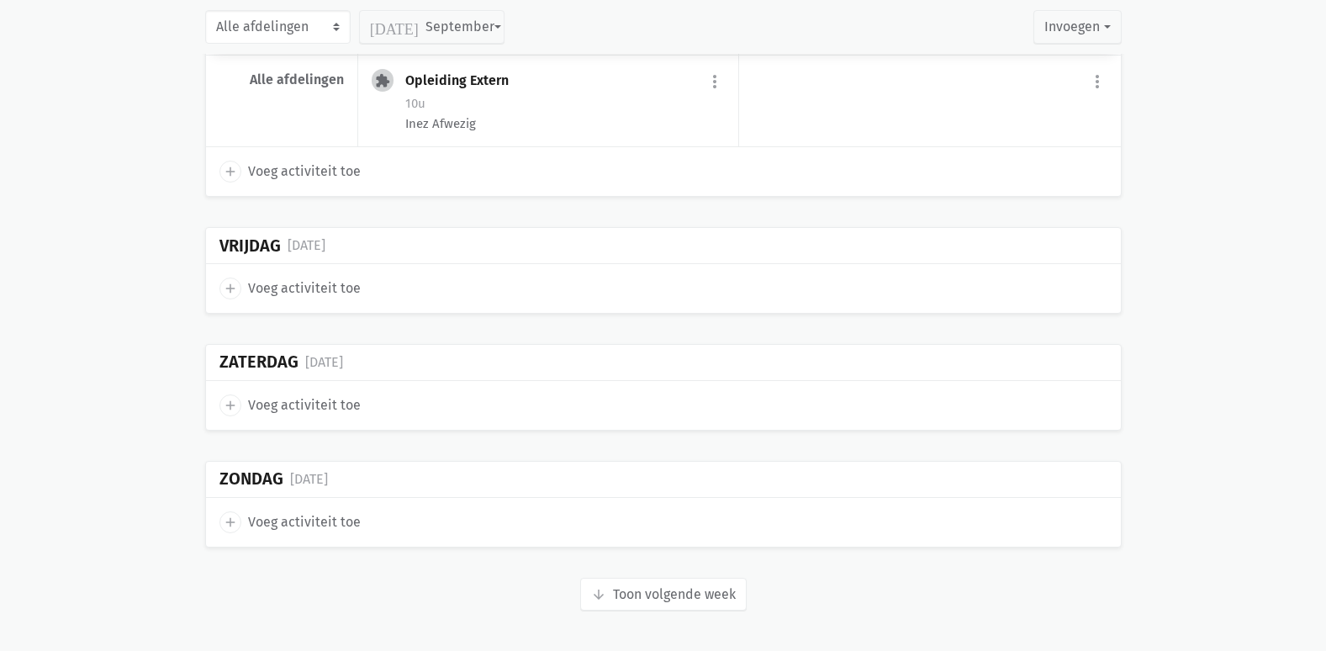
scroll to position [7799, 0]
